Goal: Download file/media

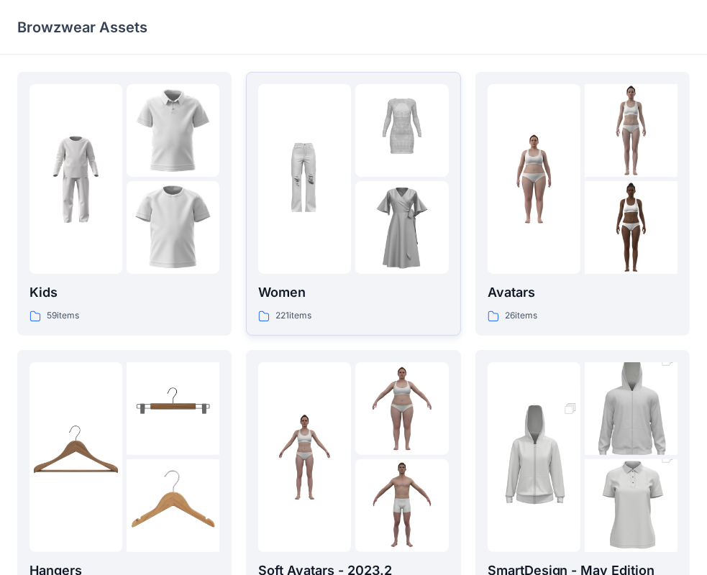
click at [311, 214] on img at bounding box center [304, 179] width 93 height 93
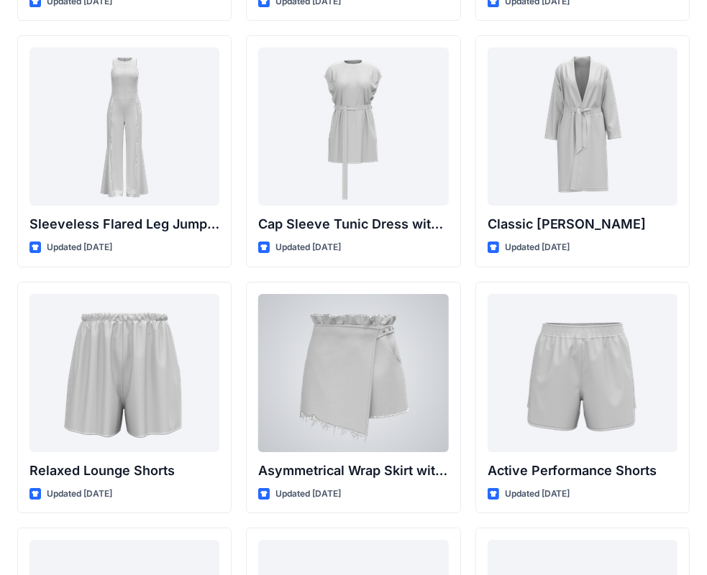
scroll to position [3225, 0]
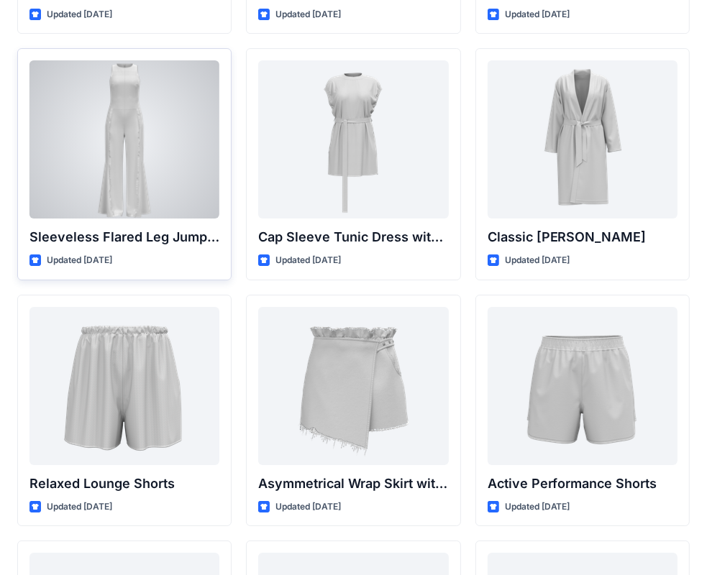
click at [153, 129] on div at bounding box center [124, 139] width 190 height 158
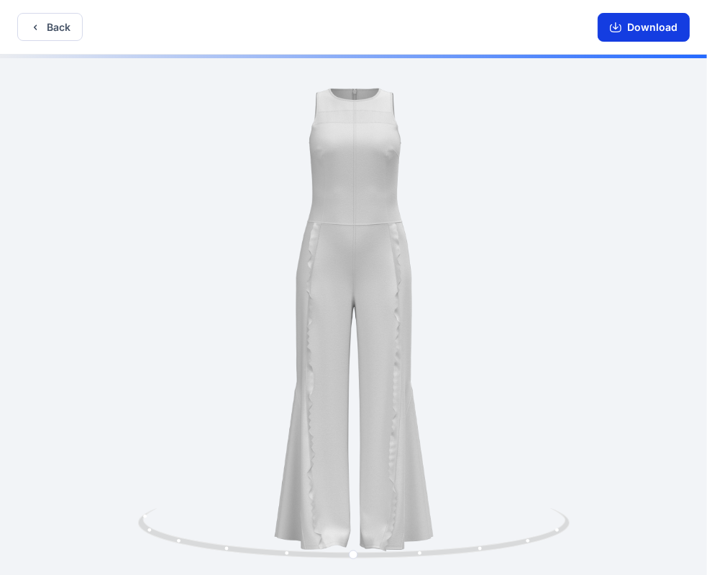
click at [615, 24] on icon "button" at bounding box center [616, 28] width 12 height 12
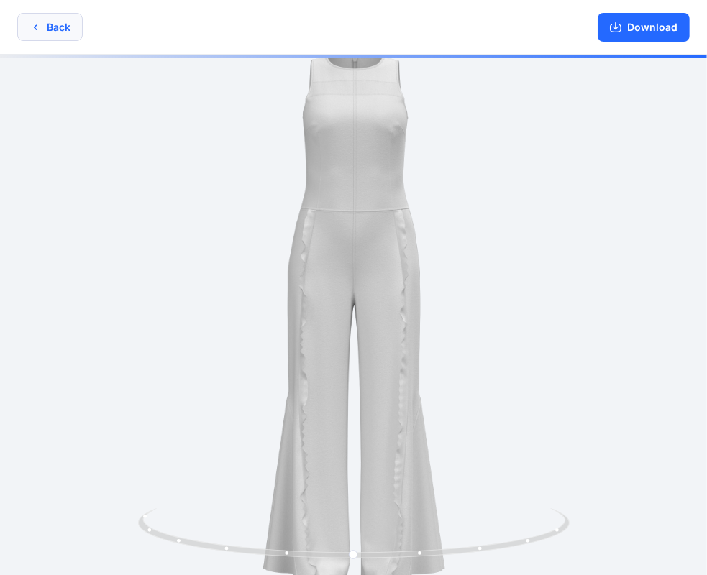
click at [37, 29] on icon "button" at bounding box center [35, 28] width 12 height 12
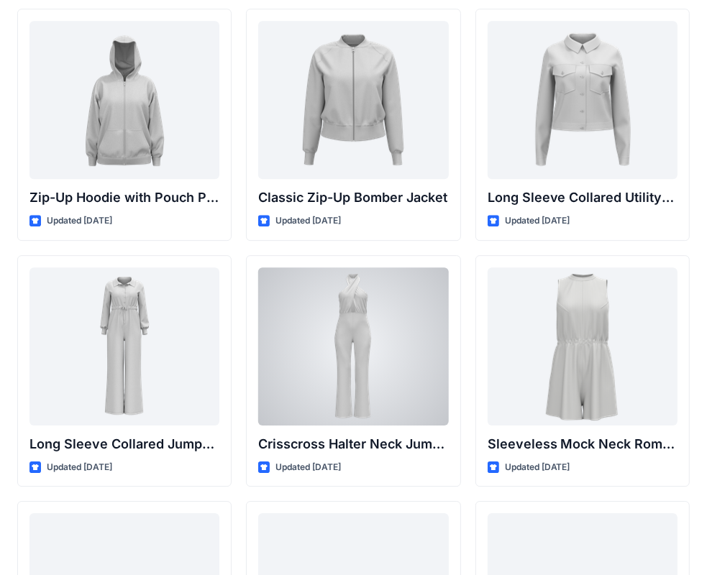
scroll to position [2700, 0]
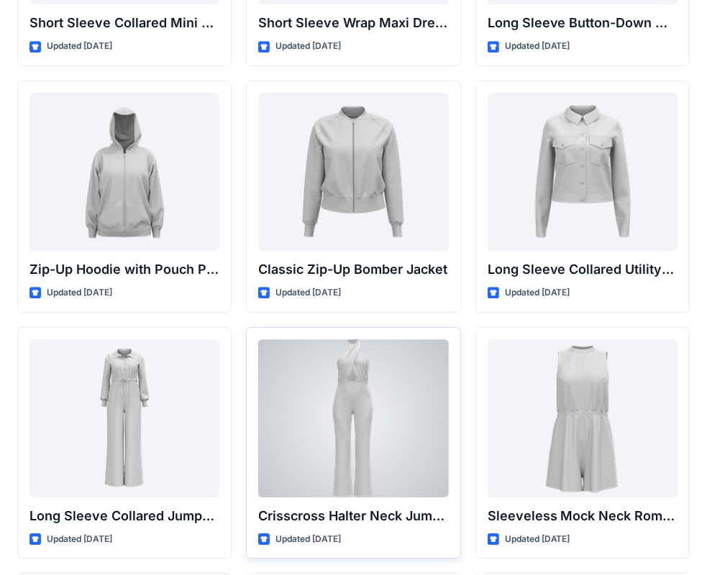
click at [372, 370] on div at bounding box center [353, 418] width 190 height 158
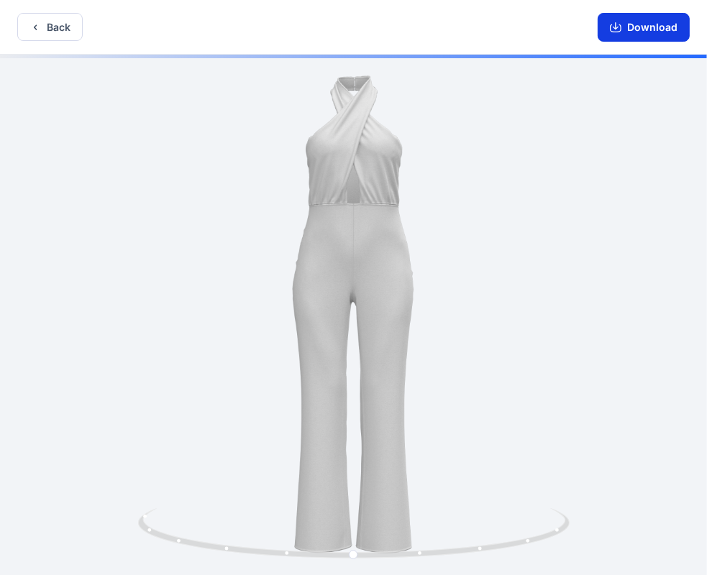
click at [662, 22] on button "Download" at bounding box center [643, 27] width 92 height 29
click at [50, 37] on button "Back" at bounding box center [49, 27] width 65 height 28
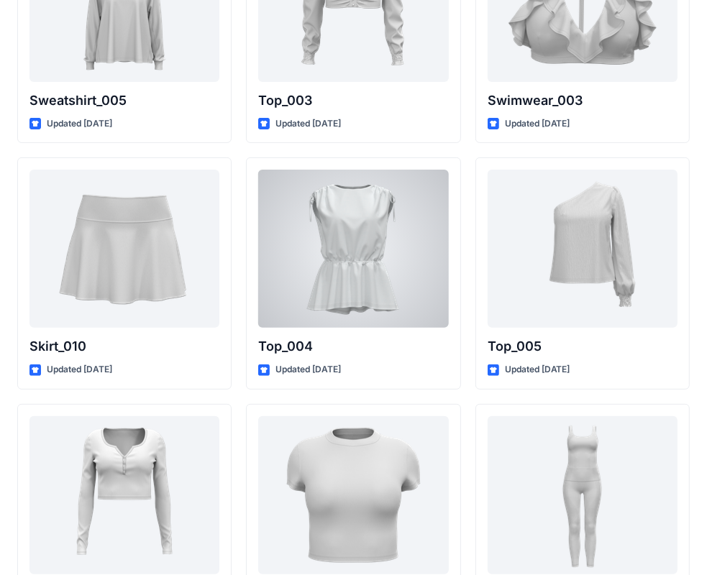
scroll to position [7287, 0]
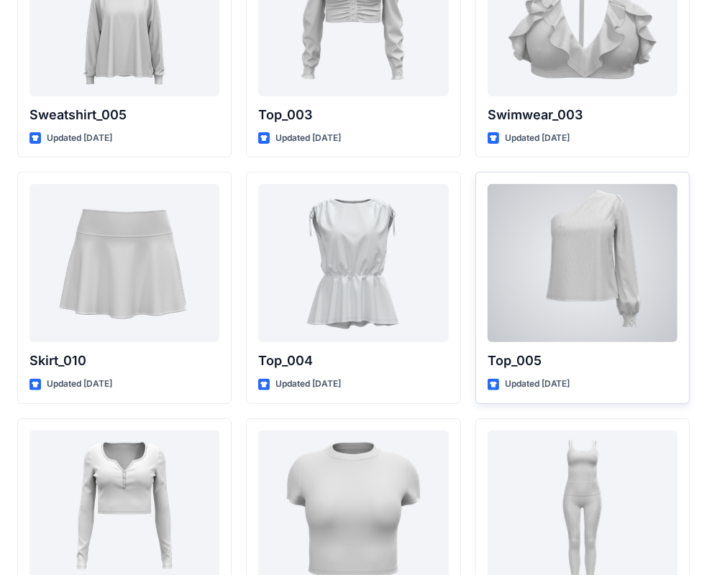
click at [658, 283] on div at bounding box center [582, 263] width 190 height 158
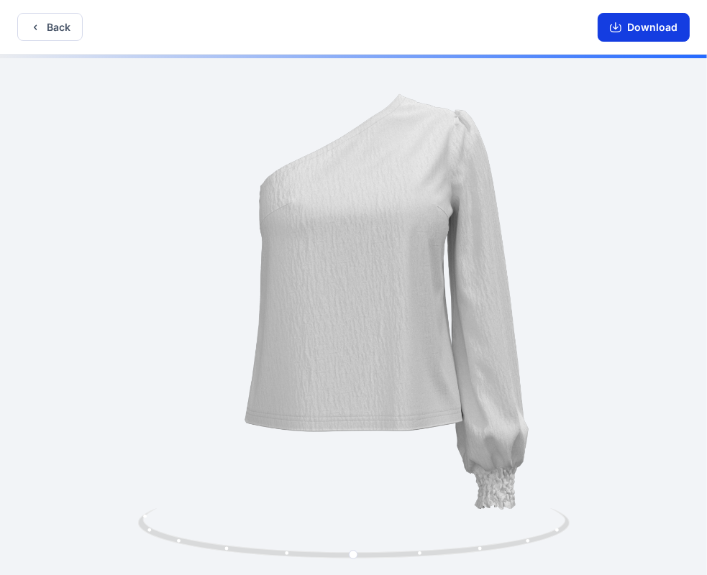
click at [647, 34] on button "Download" at bounding box center [643, 27] width 92 height 29
click at [42, 35] on button "Back" at bounding box center [49, 27] width 65 height 28
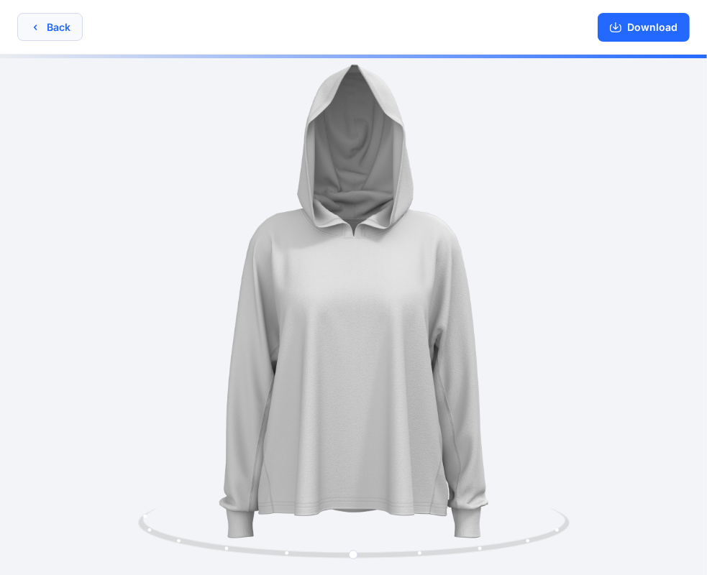
click at [31, 23] on icon "button" at bounding box center [35, 28] width 12 height 12
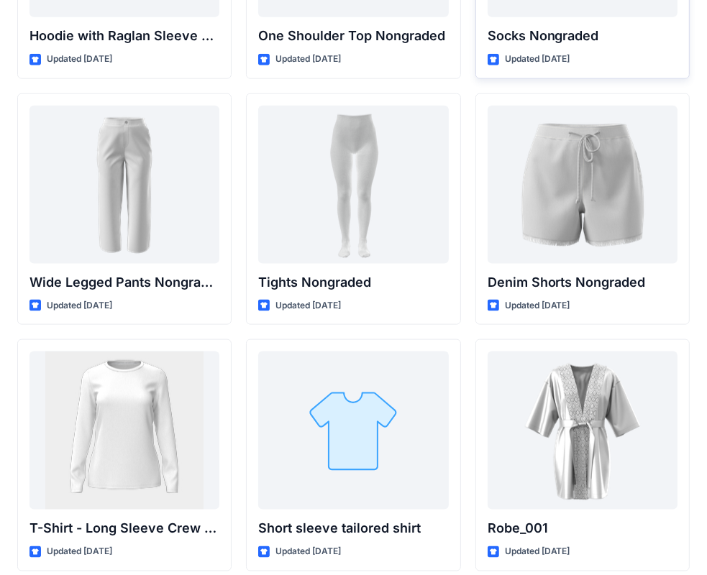
scroll to position [15312, 0]
